Goal: Information Seeking & Learning: Learn about a topic

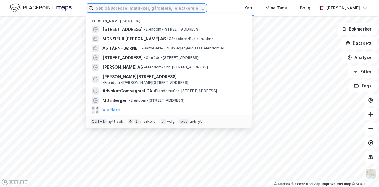
click at [130, 8] on input at bounding box center [149, 8] width 113 height 9
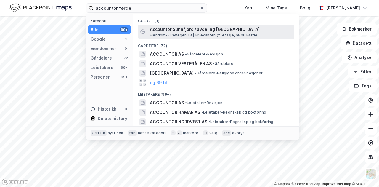
click at [188, 36] on span "[PERSON_NAME] 13 | Elvekanten (2. etasje, 6800 Førde" at bounding box center [203, 35] width 107 height 5
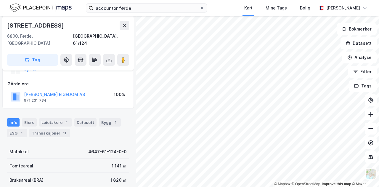
scroll to position [88, 0]
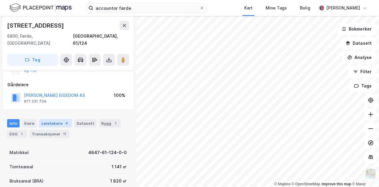
click at [58, 119] on div "Leietakere 4" at bounding box center [55, 123] width 33 height 8
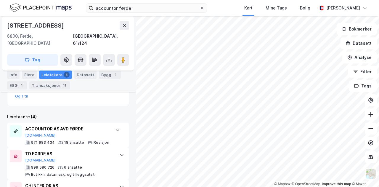
scroll to position [216, 0]
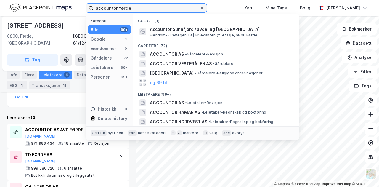
click at [126, 8] on input "accountor førde" at bounding box center [146, 8] width 106 height 9
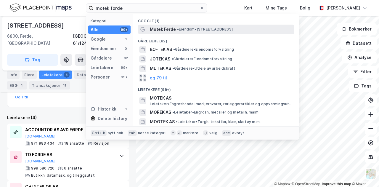
click at [152, 28] on span "Motek Førde" at bounding box center [163, 29] width 26 height 7
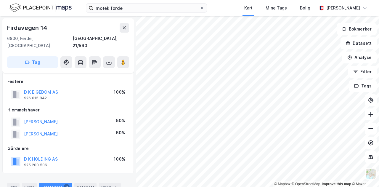
scroll to position [119, 0]
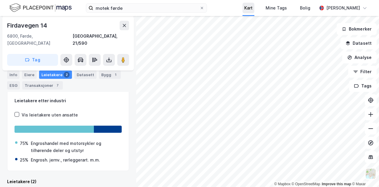
click at [256, 12] on div "motek førde Kart Mine Tags Bolig [PERSON_NAME] © Mapbox © OpenStreetMap Improve…" at bounding box center [189, 93] width 379 height 187
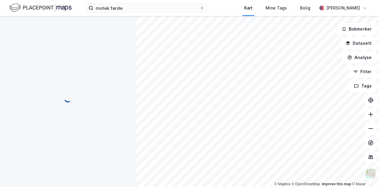
scroll to position [0, 0]
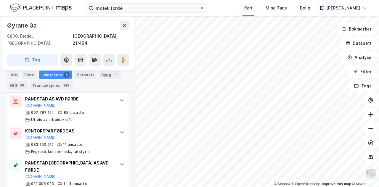
scroll to position [218, 0]
click at [353, 53] on div "© Mapbox © OpenStreetMap Improve this map © [PERSON_NAME][STREET_ADDRESS], [GEO…" at bounding box center [189, 101] width 379 height 171
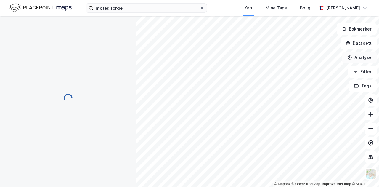
scroll to position [76, 0]
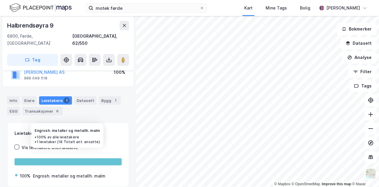
scroll to position [124, 0]
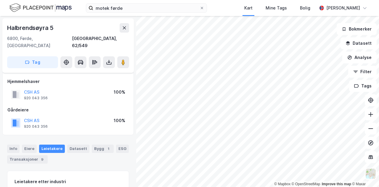
scroll to position [76, 0]
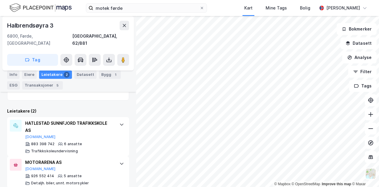
scroll to position [143, 0]
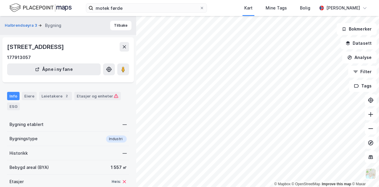
scroll to position [32, 0]
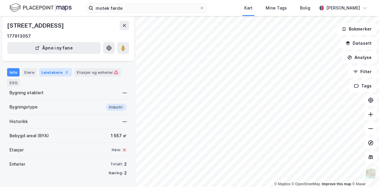
click at [57, 76] on div "Leietakere 2" at bounding box center [55, 72] width 33 height 8
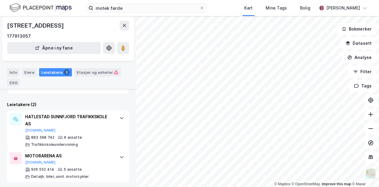
scroll to position [98, 0]
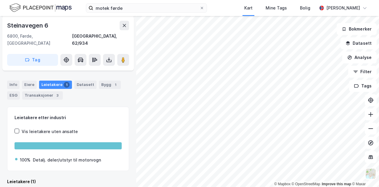
scroll to position [96, 0]
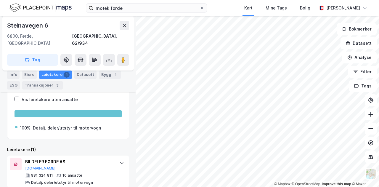
click at [160, 14] on div "motek førde Kart Mine Tags Bolig [PERSON_NAME]" at bounding box center [189, 8] width 379 height 16
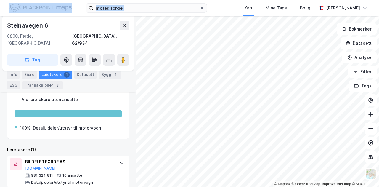
click at [162, 13] on div "motek førde Kart Mine Tags Bolig [PERSON_NAME]" at bounding box center [189, 8] width 379 height 16
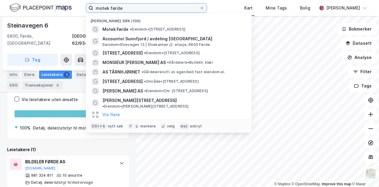
click at [164, 11] on input "motek førde" at bounding box center [146, 8] width 106 height 9
type input "v"
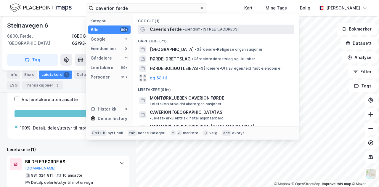
click at [183, 32] on div "Caverion Førde • Eiendom • [STREET_ADDRESS]" at bounding box center [221, 29] width 143 height 7
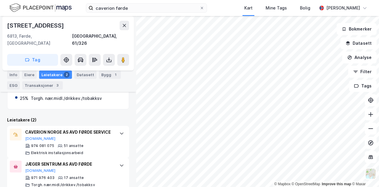
scroll to position [167, 0]
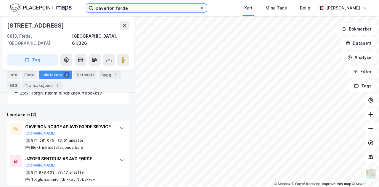
click at [125, 8] on input "caverion førde" at bounding box center [146, 8] width 106 height 9
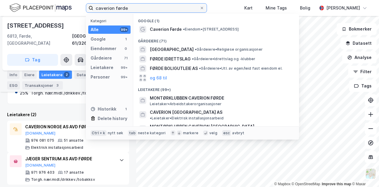
click at [125, 8] on input "caverion førde" at bounding box center [146, 8] width 106 height 9
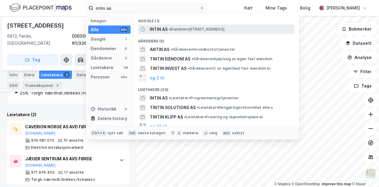
click at [172, 27] on span "• Eiendom • [STREET_ADDRESS]" at bounding box center [197, 29] width 56 height 5
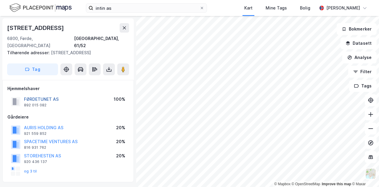
click at [0, 0] on button "FØRDETUNET AS" at bounding box center [0, 0] width 0 height 0
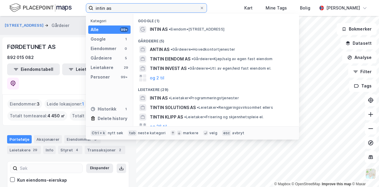
click at [183, 9] on input "intin as" at bounding box center [146, 8] width 106 height 9
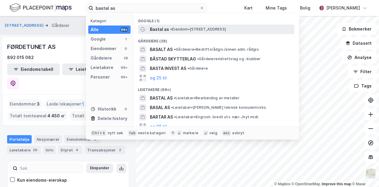
click at [172, 30] on span "•" at bounding box center [171, 29] width 2 height 4
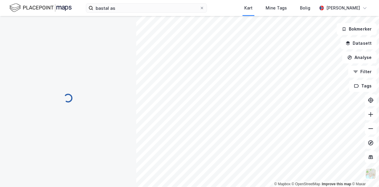
scroll to position [7, 0]
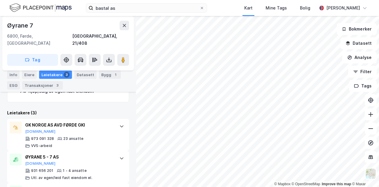
scroll to position [180, 0]
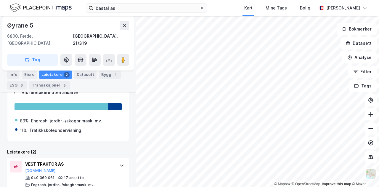
scroll to position [108, 0]
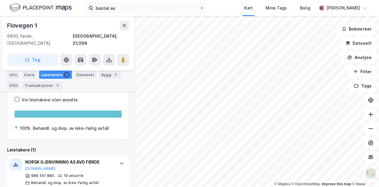
scroll to position [124, 0]
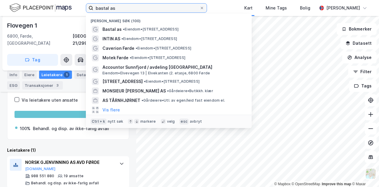
click at [114, 8] on input "bastal as" at bounding box center [146, 8] width 106 height 9
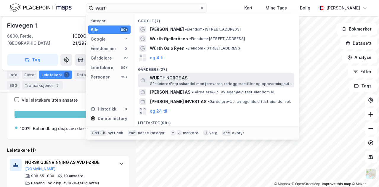
click at [164, 80] on span "WÜRTH NORGE AS" at bounding box center [221, 77] width 142 height 7
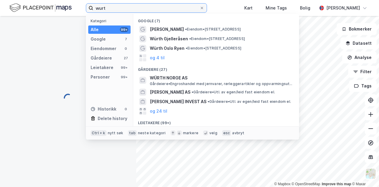
click at [128, 12] on input "wurt" at bounding box center [146, 8] width 106 height 9
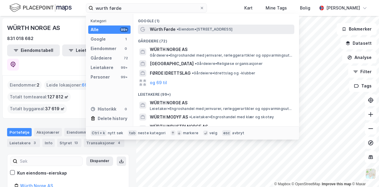
click at [177, 31] on span "•" at bounding box center [178, 29] width 2 height 4
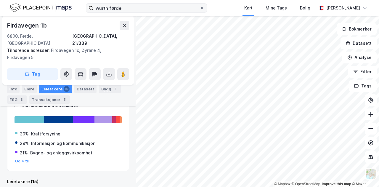
scroll to position [118, 0]
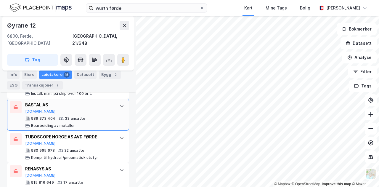
scroll to position [211, 0]
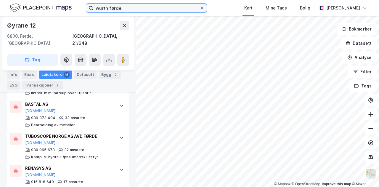
click at [169, 7] on input "wurth førde" at bounding box center [146, 8] width 106 height 9
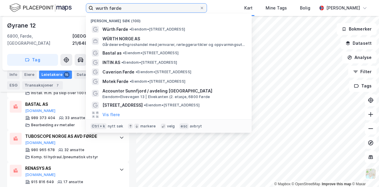
click at [169, 7] on input "wurth førde" at bounding box center [146, 8] width 106 height 9
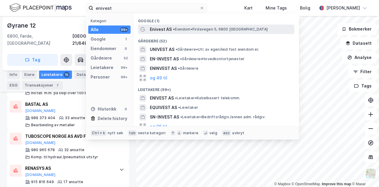
click at [175, 30] on span "•" at bounding box center [174, 29] width 2 height 4
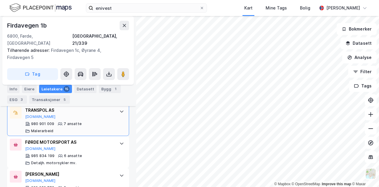
scroll to position [361, 0]
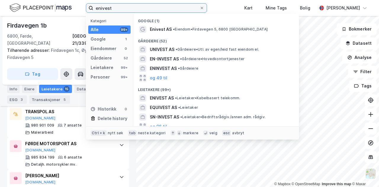
click at [144, 11] on input "enivest" at bounding box center [146, 8] width 106 height 9
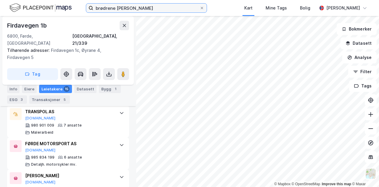
click at [171, 9] on input "brødrene [PERSON_NAME]" at bounding box center [146, 8] width 106 height 9
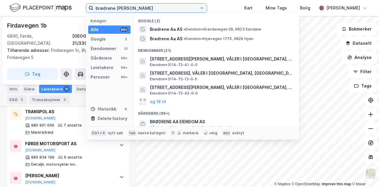
click at [171, 9] on input "brødrene [PERSON_NAME]" at bounding box center [146, 8] width 106 height 9
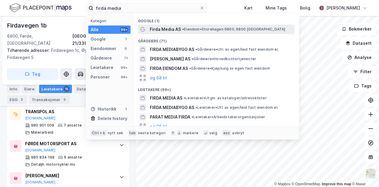
click at [166, 29] on span "Firda Media AS" at bounding box center [165, 29] width 31 height 7
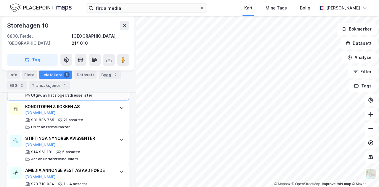
scroll to position [286, 0]
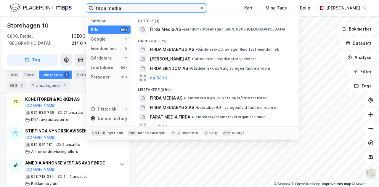
click at [125, 9] on input "firda media" at bounding box center [146, 8] width 106 height 9
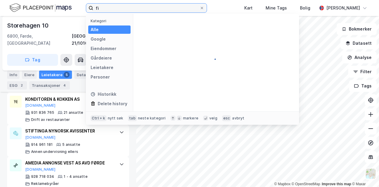
type input "f"
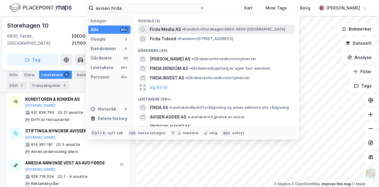
click at [175, 30] on span "Firda Media AS" at bounding box center [165, 29] width 31 height 7
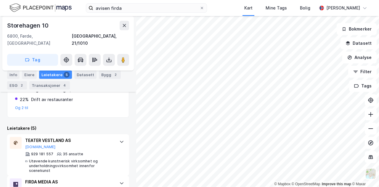
scroll to position [172, 0]
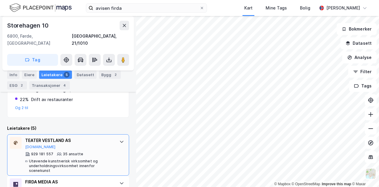
click at [74, 151] on div "35 ansatte" at bounding box center [73, 153] width 20 height 5
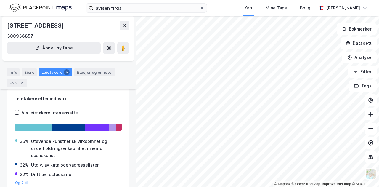
scroll to position [46, 0]
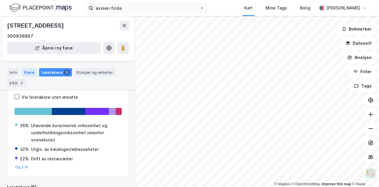
click at [28, 72] on div "Eiere" at bounding box center [29, 72] width 15 height 8
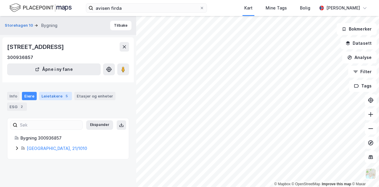
click at [62, 99] on div "Leietakere 5" at bounding box center [55, 96] width 33 height 8
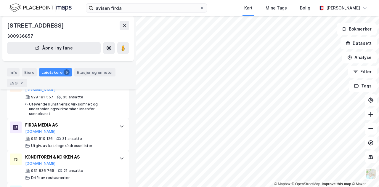
scroll to position [161, 0]
click at [127, 5] on input "avisen firda" at bounding box center [146, 8] width 106 height 9
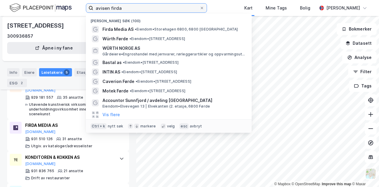
click at [127, 5] on input "avisen firda" at bounding box center [146, 8] width 106 height 9
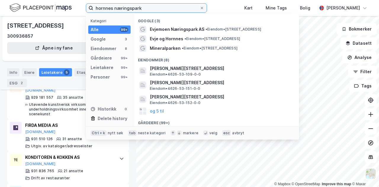
click at [140, 7] on input "hornnes næringspark" at bounding box center [146, 8] width 106 height 9
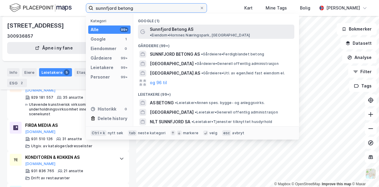
type input "sunnfjord betong"
click at [176, 29] on span "Sunnfjord Betong AS" at bounding box center [171, 29] width 43 height 7
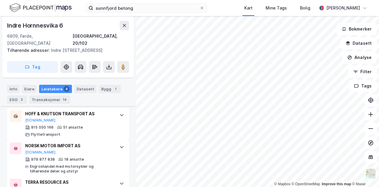
scroll to position [212, 0]
